Goal: Task Accomplishment & Management: Manage account settings

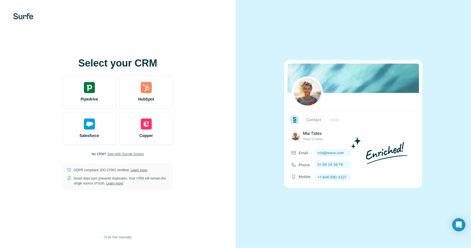
click at [135, 155] on span "Start with Google Sheets" at bounding box center [125, 153] width 37 height 5
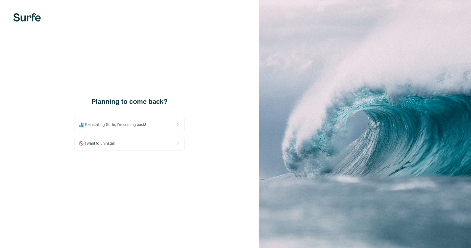
click at [169, 140] on div "🚫 I want to uninstall" at bounding box center [129, 143] width 110 height 14
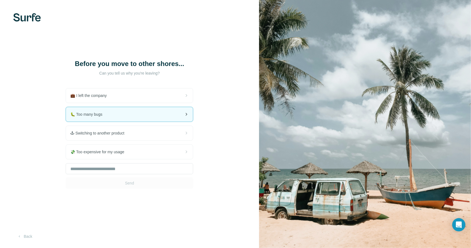
click at [182, 115] on div "🐛 Too many bugs" at bounding box center [129, 114] width 127 height 14
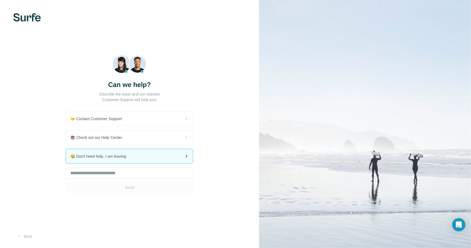
click at [183, 157] on icon at bounding box center [186, 156] width 7 height 7
